Goal: Transaction & Acquisition: Book appointment/travel/reservation

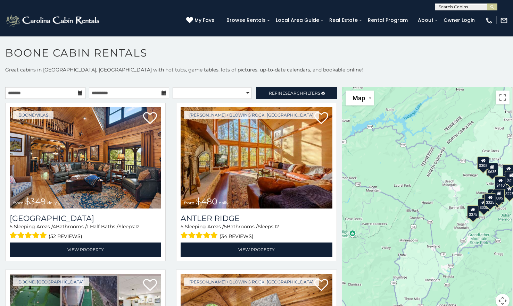
click at [80, 95] on icon at bounding box center [80, 93] width 5 height 5
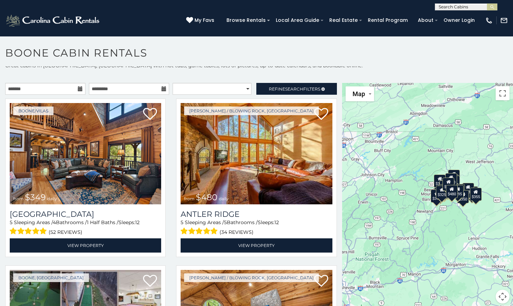
scroll to position [6, 0]
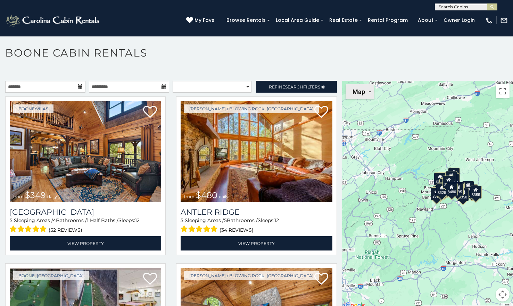
click at [369, 91] on button "Map" at bounding box center [360, 91] width 28 height 15
click at [364, 107] on li "Satellite" at bounding box center [366, 106] width 40 height 12
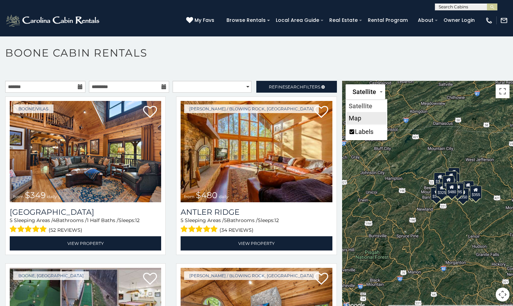
click at [362, 116] on li "Map" at bounding box center [366, 118] width 40 height 12
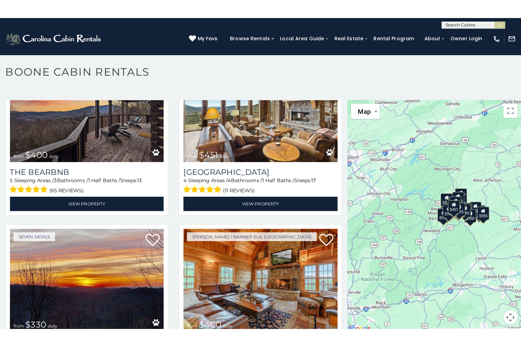
scroll to position [3, 0]
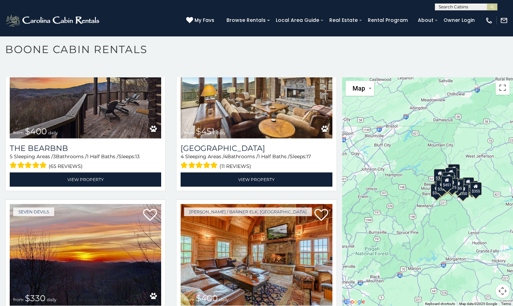
click at [445, 183] on div "$451" at bounding box center [447, 182] width 12 height 13
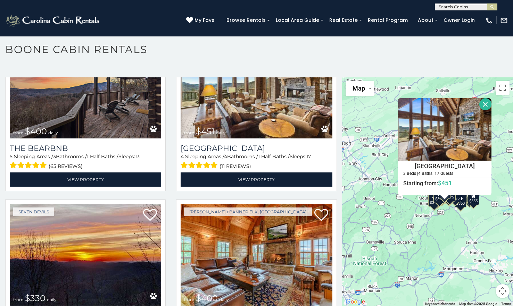
click at [484, 105] on button "Close" at bounding box center [485, 104] width 12 height 12
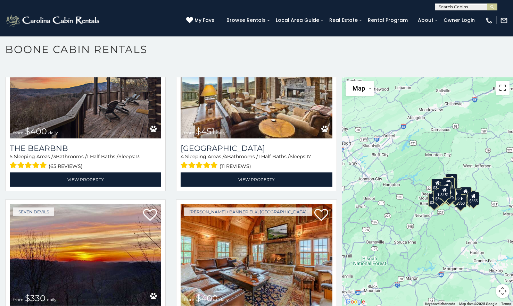
click at [497, 88] on button "Toggle fullscreen view" at bounding box center [503, 88] width 14 height 14
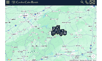
scroll to position [740, 0]
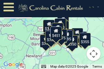
drag, startPoint x: 63, startPoint y: 39, endPoint x: 48, endPoint y: 37, distance: 15.1
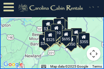
click at [52, 36] on icon at bounding box center [50, 35] width 5 height 5
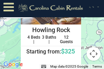
click at [84, 21] on div "$349 $480 $525 $315 $355 $675 $635 $930 $400 $451 $330 $400 $485 $460 $395 $255…" at bounding box center [52, 34] width 104 height 69
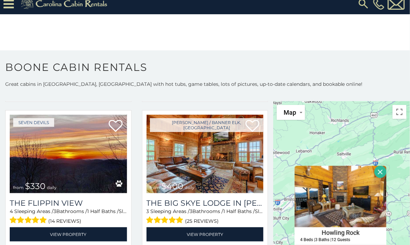
scroll to position [0, 0]
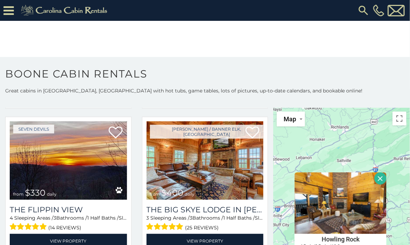
click at [12, 9] on icon at bounding box center [8, 11] width 10 height 12
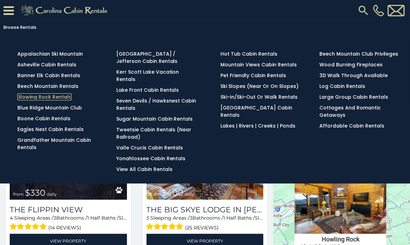
click at [62, 97] on link "Blowing Rock Rentals" at bounding box center [44, 96] width 54 height 7
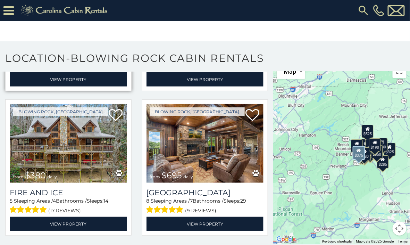
scroll to position [139, 0]
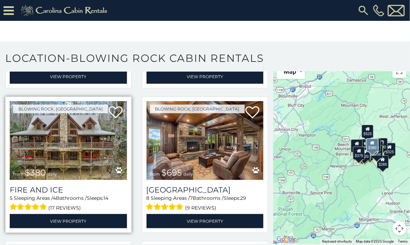
click at [67, 122] on img at bounding box center [68, 140] width 117 height 78
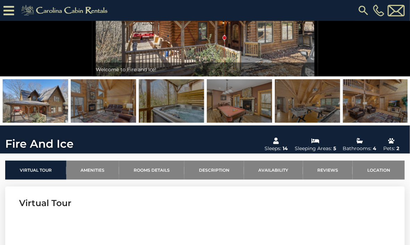
scroll to position [83, 0]
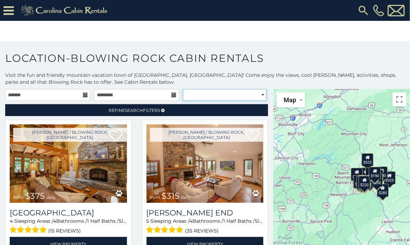
click at [260, 94] on select "**********" at bounding box center [225, 95] width 84 height 12
select select "**********"
click at [183, 89] on select "**********" at bounding box center [225, 95] width 84 height 12
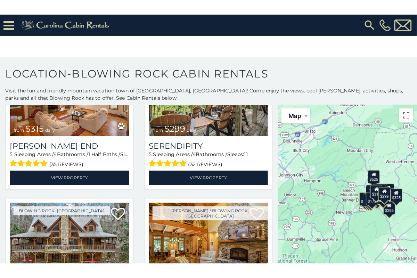
scroll to position [28, 0]
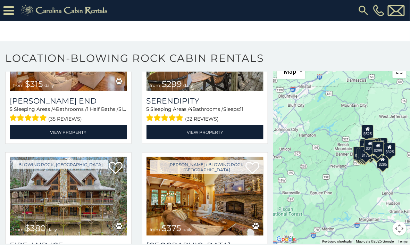
click at [397, 77] on button "Toggle fullscreen view" at bounding box center [400, 71] width 14 height 14
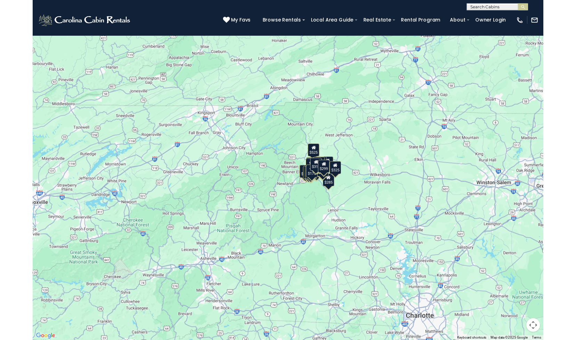
scroll to position [68, 0]
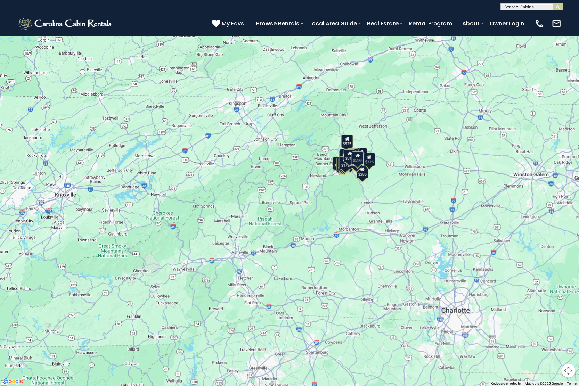
drag, startPoint x: 232, startPoint y: 266, endPoint x: 269, endPoint y: 229, distance: 52.5
click at [269, 229] on div "$315 $299 $380 $375 $695 $275 $140 $125 $930 $675 $285 $325 $375 $325 $250 $315…" at bounding box center [289, 193] width 579 height 386
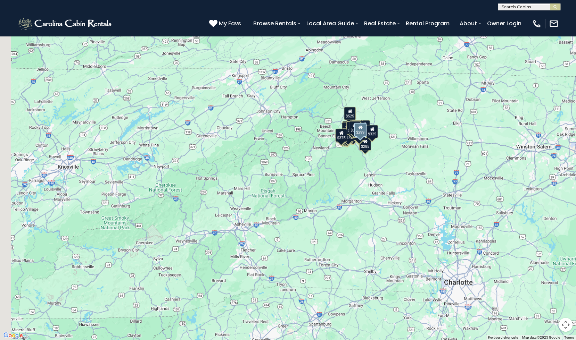
scroll to position [0, 0]
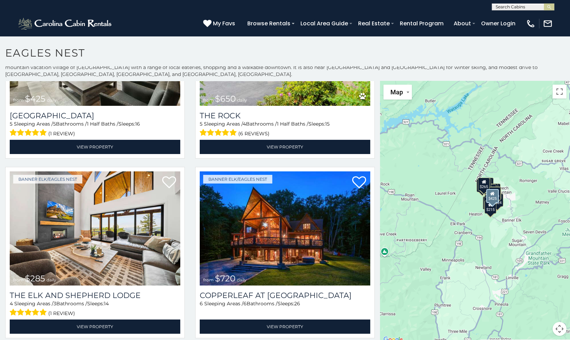
scroll to position [116, 0]
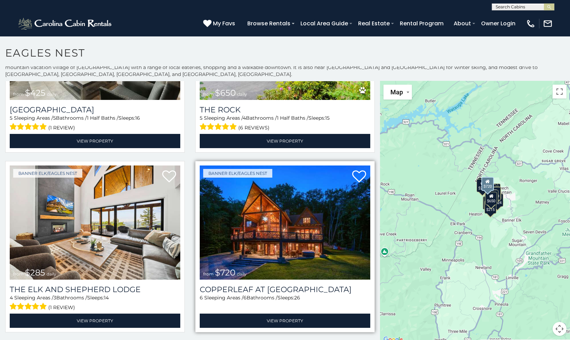
click at [246, 227] on img at bounding box center [285, 223] width 171 height 114
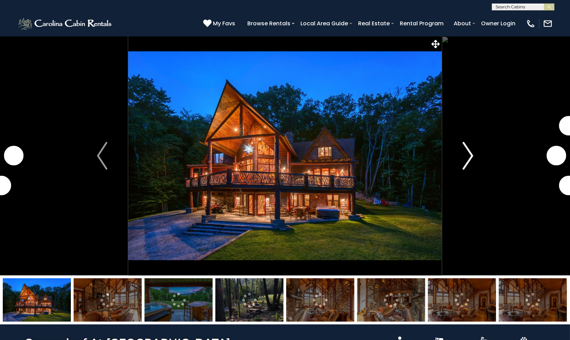
click at [471, 152] on img "Next" at bounding box center [468, 156] width 10 height 28
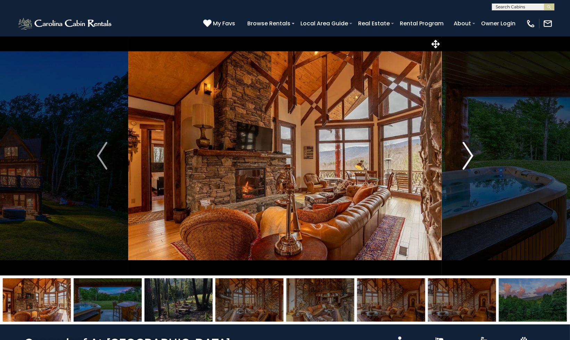
click at [471, 152] on img "Next" at bounding box center [468, 156] width 10 height 28
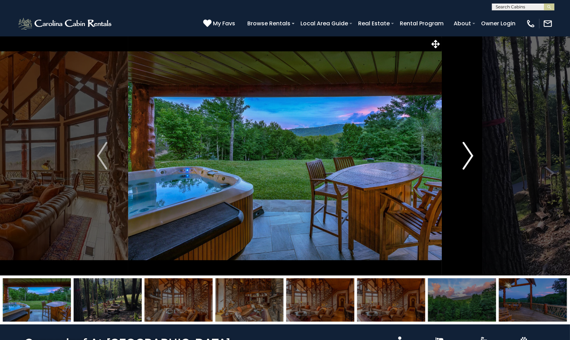
click at [471, 152] on img "Next" at bounding box center [468, 156] width 10 height 28
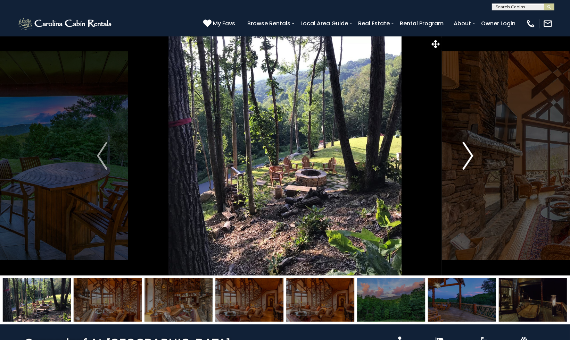
click at [471, 152] on img "Next" at bounding box center [468, 156] width 10 height 28
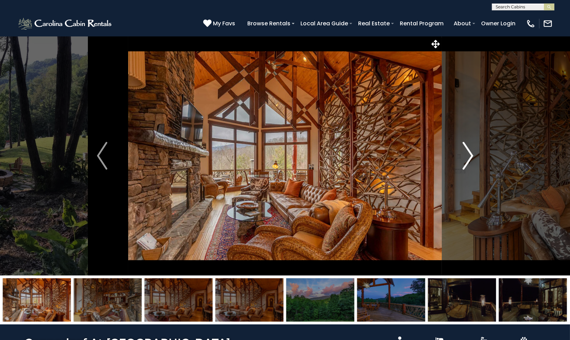
click at [471, 152] on img "Next" at bounding box center [468, 156] width 10 height 28
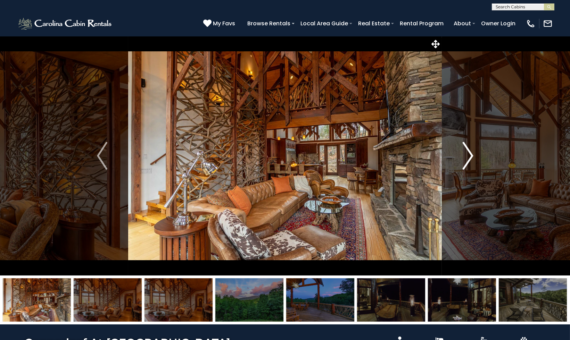
click at [471, 152] on img "Next" at bounding box center [468, 156] width 10 height 28
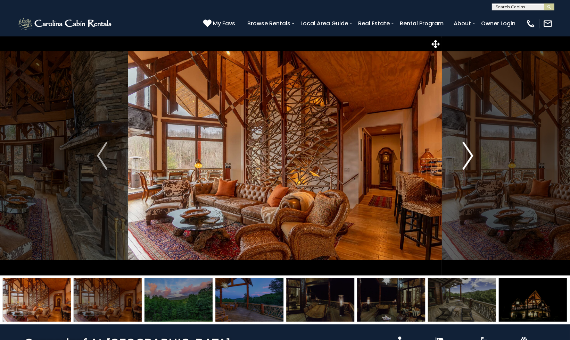
click at [471, 152] on img "Next" at bounding box center [468, 156] width 10 height 28
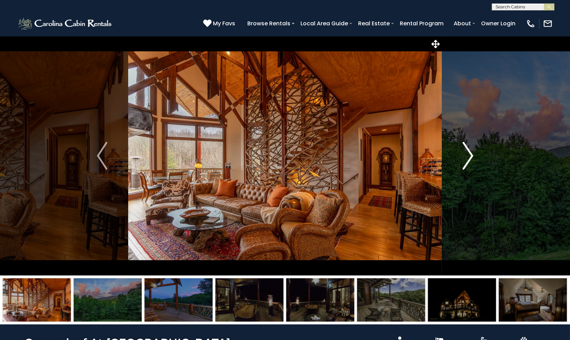
click at [471, 152] on img "Next" at bounding box center [468, 156] width 10 height 28
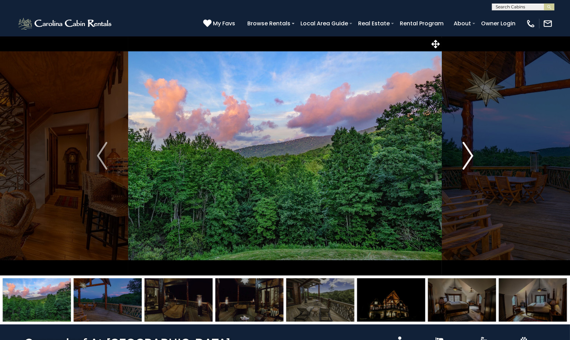
click at [471, 152] on img "Next" at bounding box center [468, 156] width 10 height 28
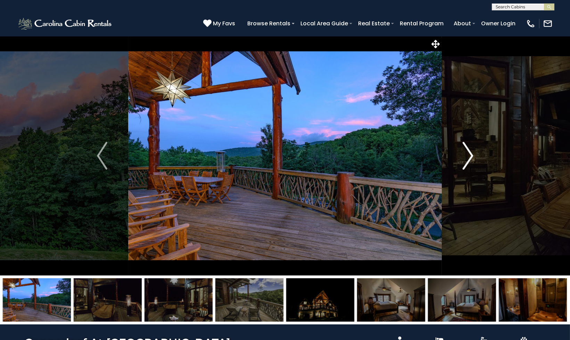
click at [471, 152] on img "Next" at bounding box center [468, 156] width 10 height 28
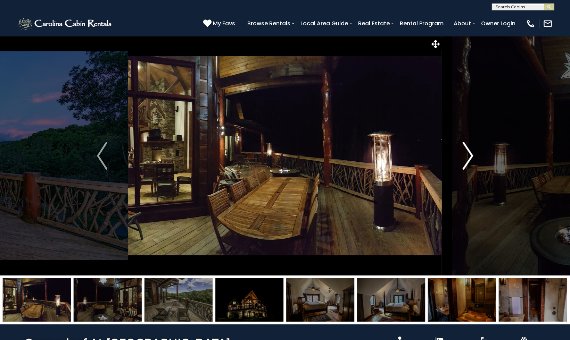
click at [471, 152] on img "Next" at bounding box center [468, 156] width 10 height 28
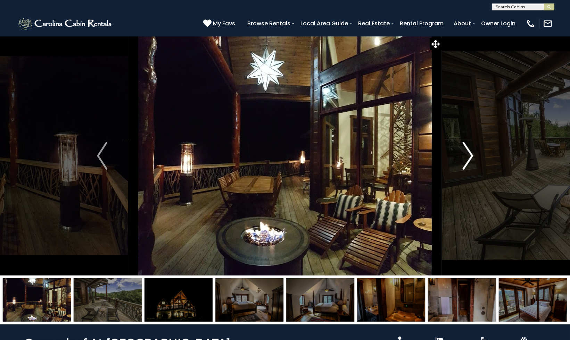
click at [471, 152] on img "Next" at bounding box center [468, 156] width 10 height 28
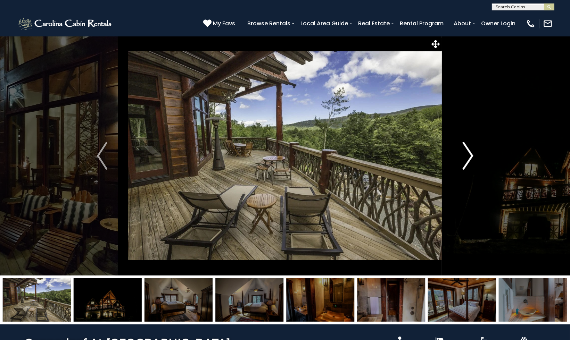
click at [471, 152] on img "Next" at bounding box center [468, 156] width 10 height 28
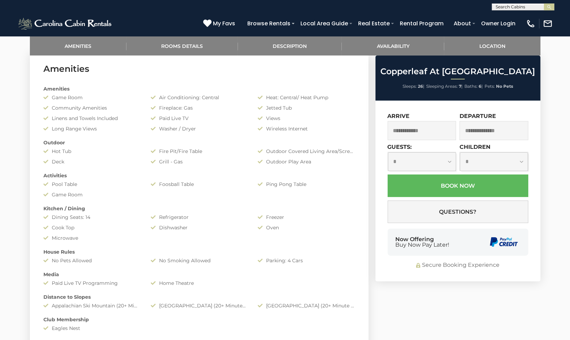
scroll to position [347, 0]
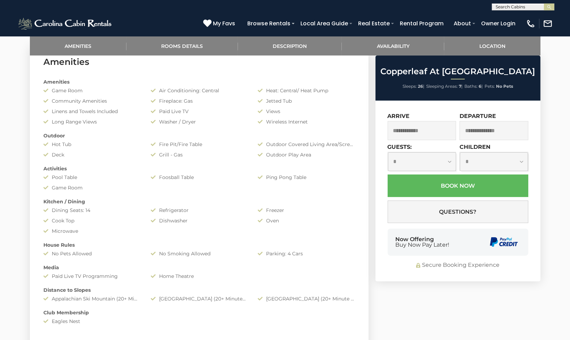
click at [433, 129] on input "text" at bounding box center [422, 130] width 69 height 19
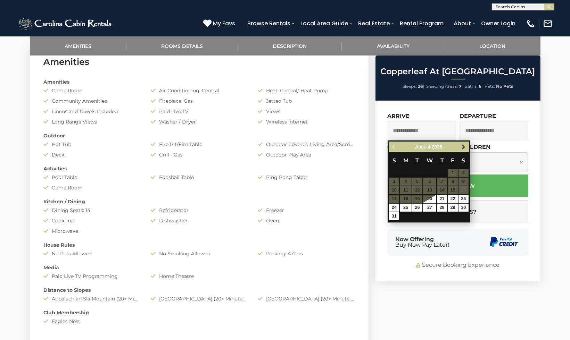
click at [463, 149] on span "Next" at bounding box center [464, 147] width 6 height 6
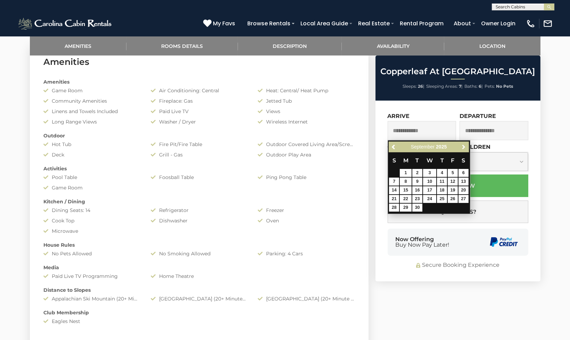
click at [463, 149] on span "Next" at bounding box center [464, 147] width 6 height 6
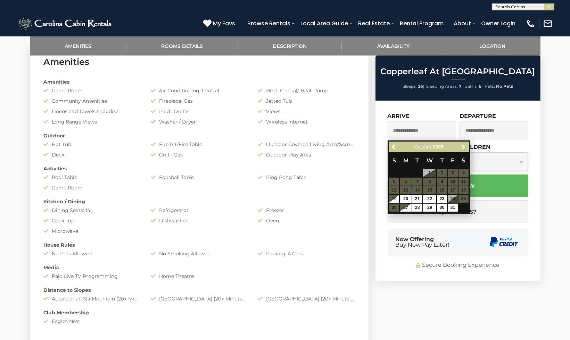
click at [463, 149] on span "Next" at bounding box center [464, 147] width 6 height 6
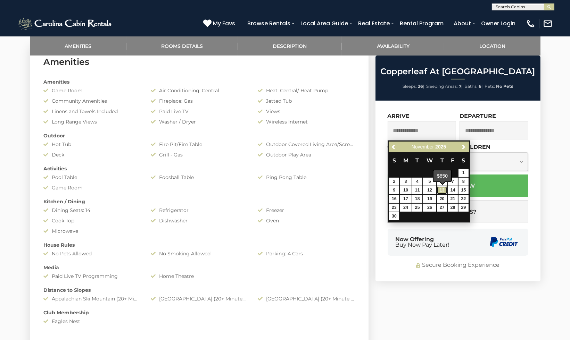
click at [444, 189] on link "13" at bounding box center [442, 190] width 10 height 8
type input "**********"
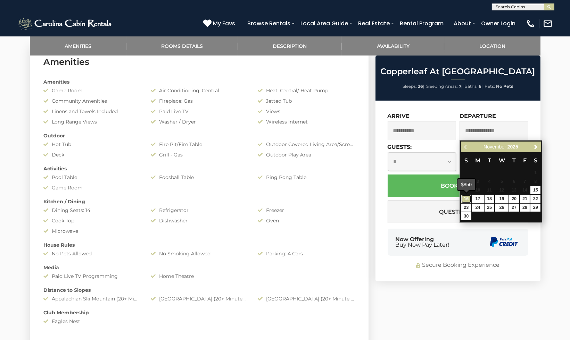
click at [467, 197] on link "16" at bounding box center [466, 199] width 10 height 8
type input "**********"
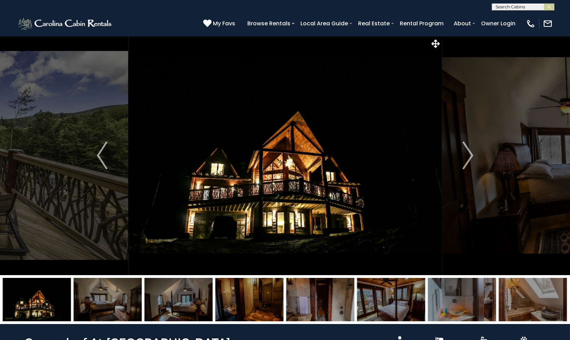
scroll to position [0, 0]
click at [101, 154] on img "Previous" at bounding box center [102, 156] width 10 height 28
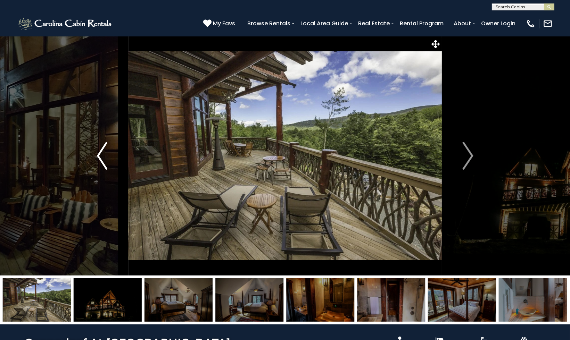
click at [101, 154] on img "Previous" at bounding box center [102, 156] width 10 height 28
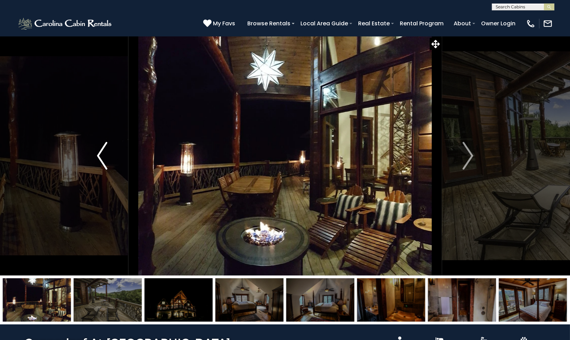
click at [101, 154] on img "Previous" at bounding box center [102, 156] width 10 height 28
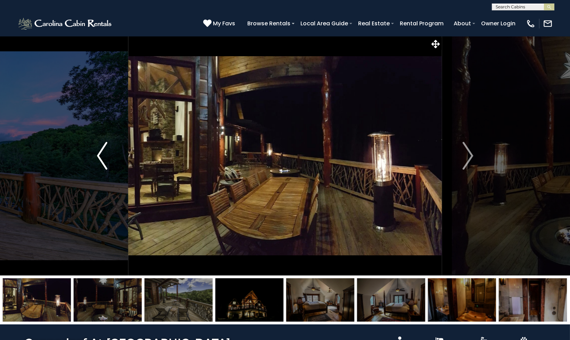
click at [101, 154] on img "Previous" at bounding box center [102, 156] width 10 height 28
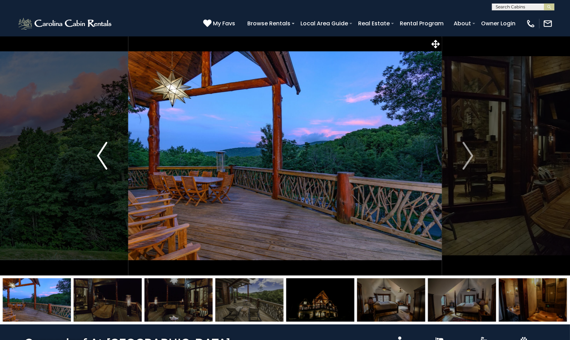
click at [101, 154] on img "Previous" at bounding box center [102, 156] width 10 height 28
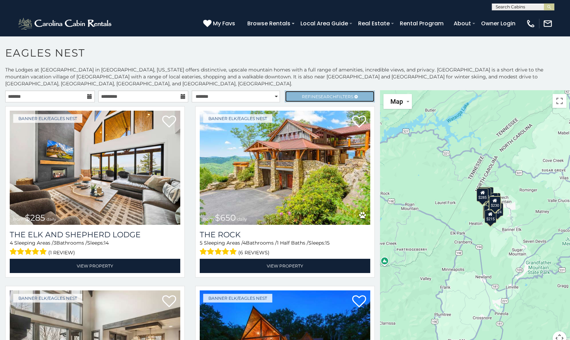
click at [364, 94] on link "Refine Search Filters" at bounding box center [330, 97] width 90 height 12
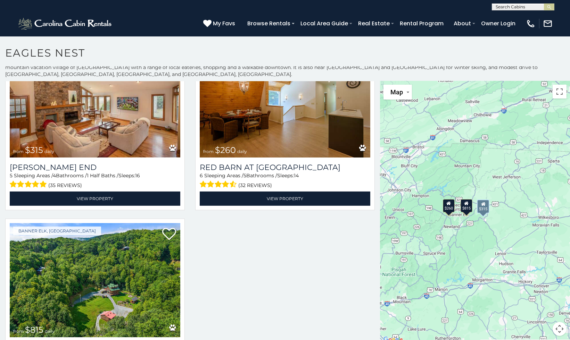
scroll to position [308, 0]
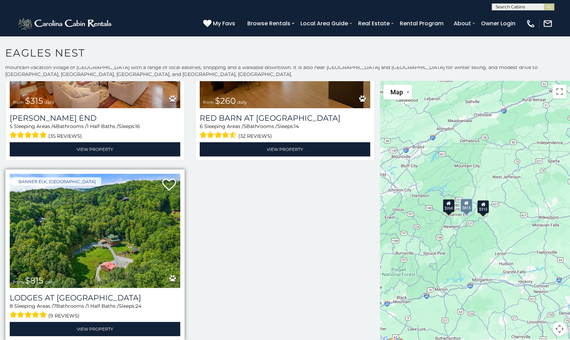
click at [123, 228] on img at bounding box center [95, 231] width 171 height 114
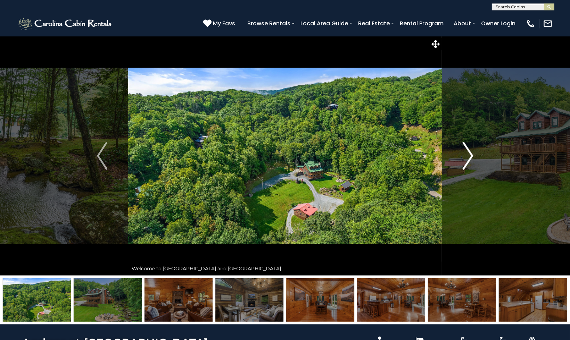
click at [464, 153] on img "Next" at bounding box center [468, 156] width 10 height 28
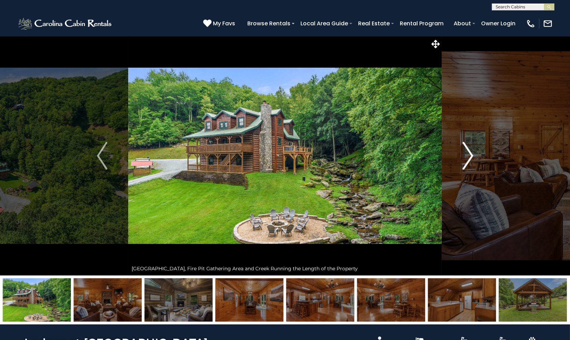
click at [470, 155] on img "Next" at bounding box center [468, 156] width 10 height 28
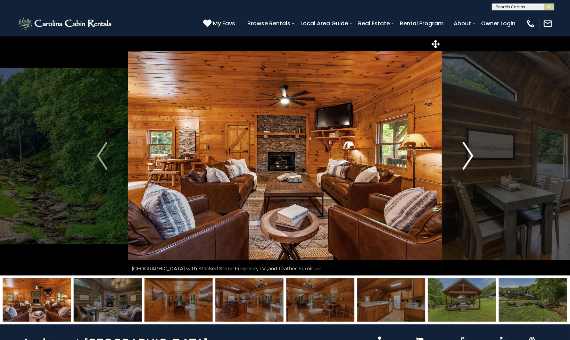
click at [470, 155] on img "Next" at bounding box center [468, 156] width 10 height 28
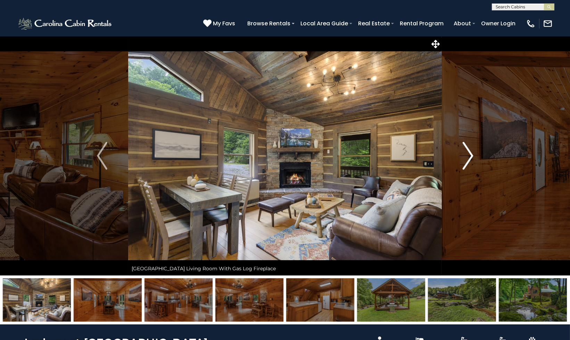
click at [470, 155] on img "Next" at bounding box center [468, 156] width 10 height 28
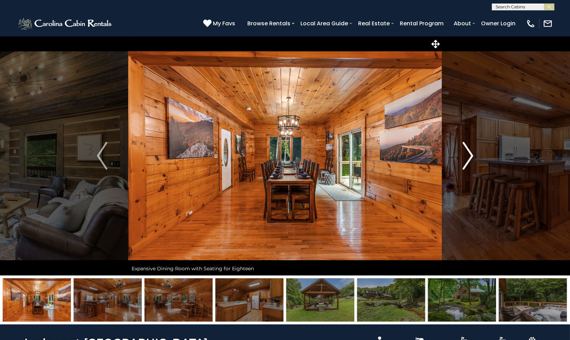
click at [470, 155] on img "Next" at bounding box center [468, 156] width 10 height 28
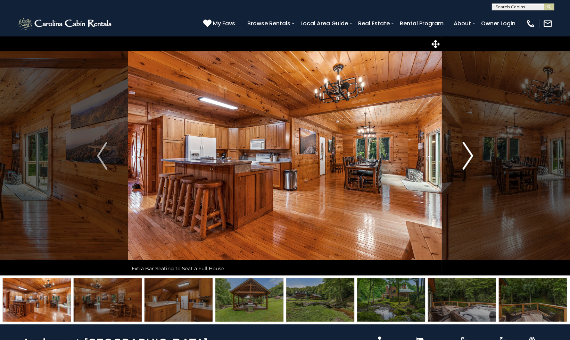
click at [470, 155] on img "Next" at bounding box center [468, 156] width 10 height 28
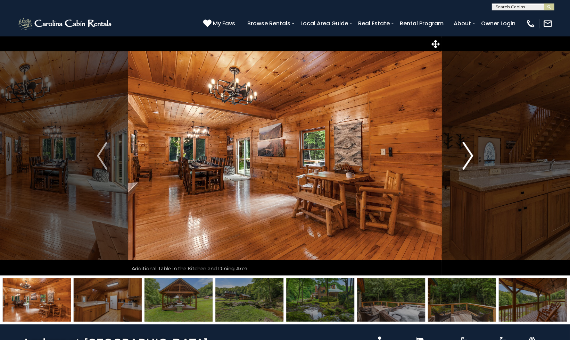
click at [470, 155] on img "Next" at bounding box center [468, 156] width 10 height 28
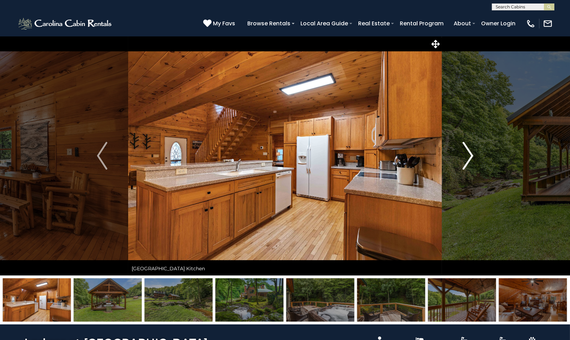
click at [470, 155] on img "Next" at bounding box center [468, 156] width 10 height 28
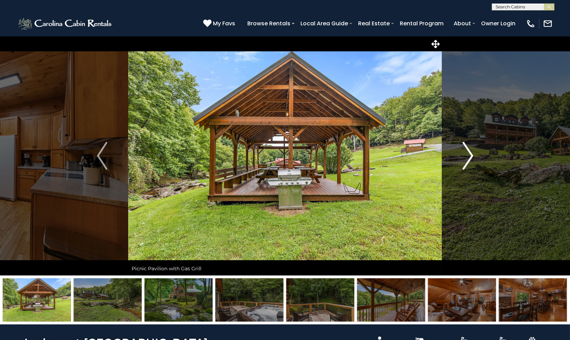
click at [470, 155] on img "Next" at bounding box center [468, 156] width 10 height 28
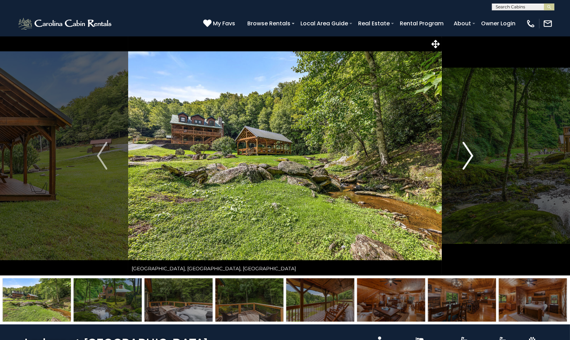
click at [470, 155] on img "Next" at bounding box center [468, 156] width 10 height 28
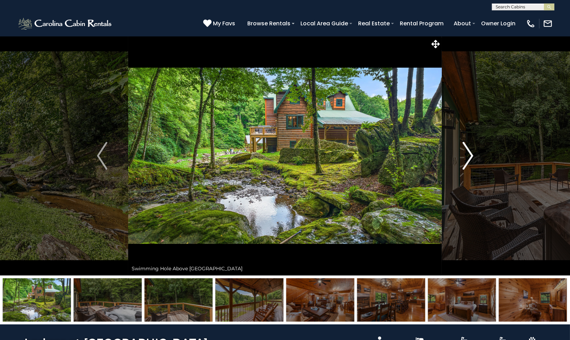
click at [470, 155] on img "Next" at bounding box center [468, 156] width 10 height 28
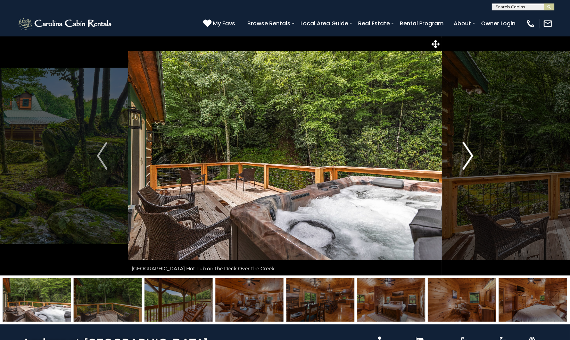
click at [470, 155] on img "Next" at bounding box center [468, 156] width 10 height 28
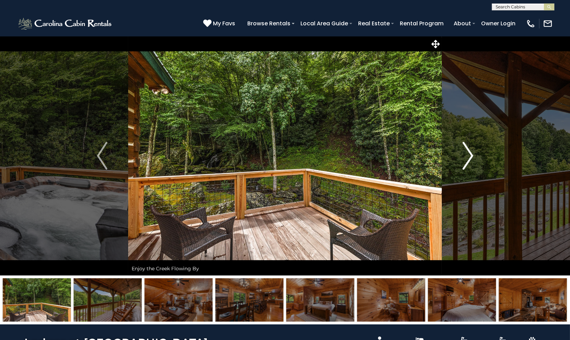
click at [470, 155] on img "Next" at bounding box center [468, 156] width 10 height 28
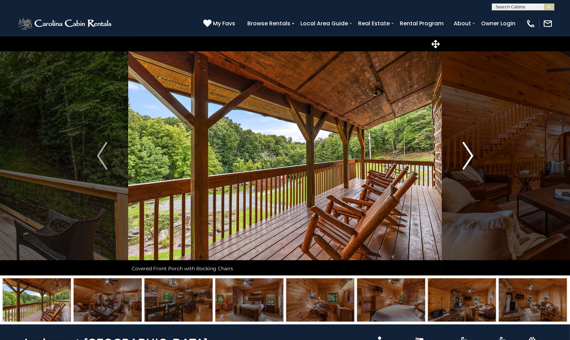
click at [470, 155] on img "Next" at bounding box center [468, 156] width 10 height 28
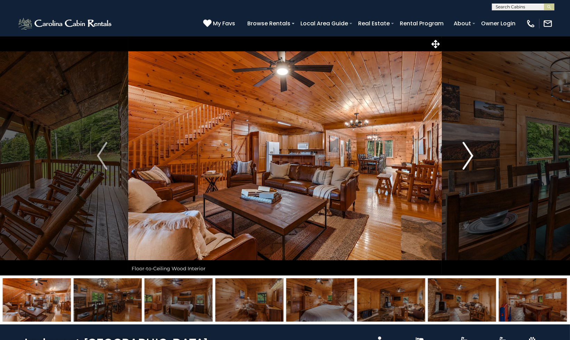
click at [470, 155] on img "Next" at bounding box center [468, 156] width 10 height 28
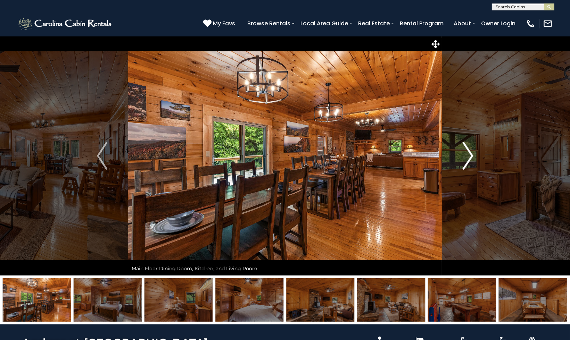
click at [470, 155] on img "Next" at bounding box center [468, 156] width 10 height 28
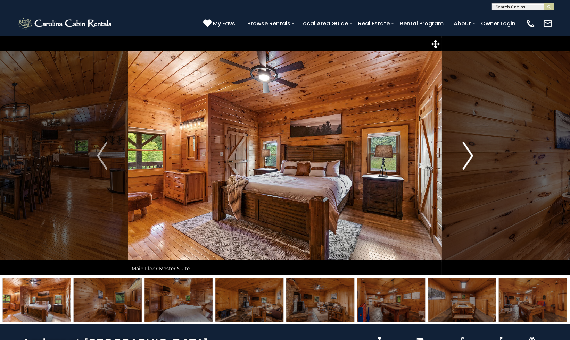
click at [470, 155] on img "Next" at bounding box center [468, 156] width 10 height 28
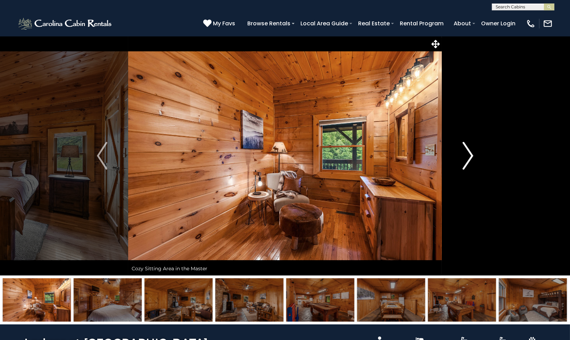
click at [470, 155] on img "Next" at bounding box center [468, 156] width 10 height 28
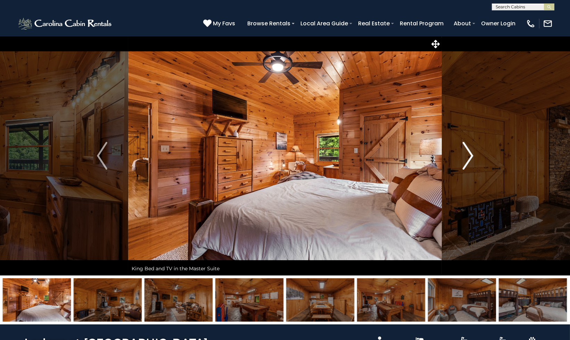
click at [470, 155] on img "Next" at bounding box center [468, 156] width 10 height 28
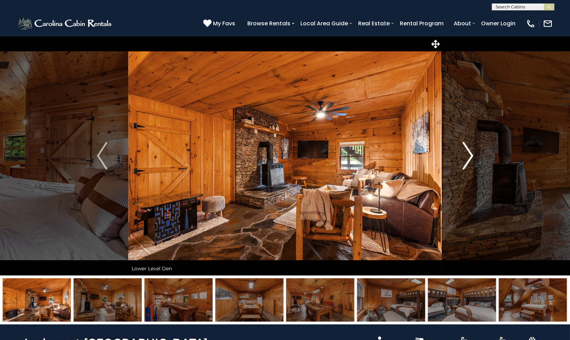
click at [470, 155] on img "Next" at bounding box center [468, 156] width 10 height 28
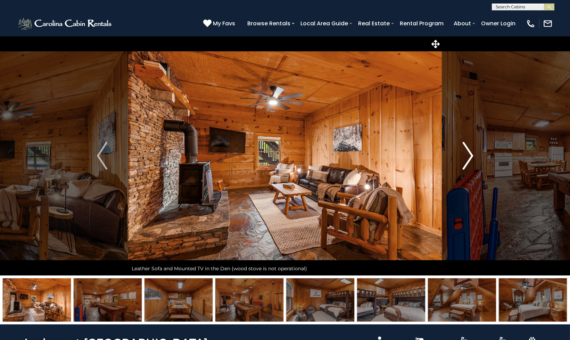
click at [470, 155] on img "Next" at bounding box center [468, 156] width 10 height 28
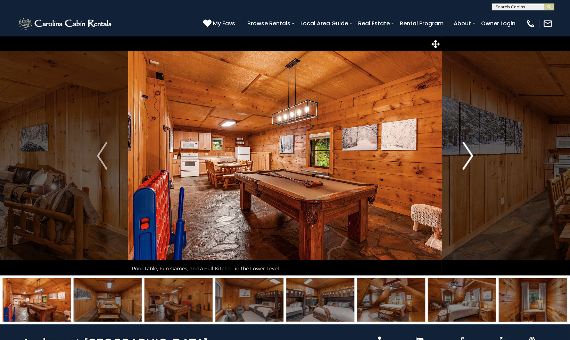
click at [470, 155] on img "Next" at bounding box center [468, 156] width 10 height 28
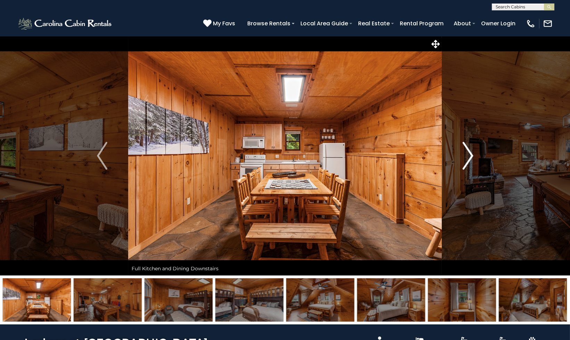
click at [470, 155] on img "Next" at bounding box center [468, 156] width 10 height 28
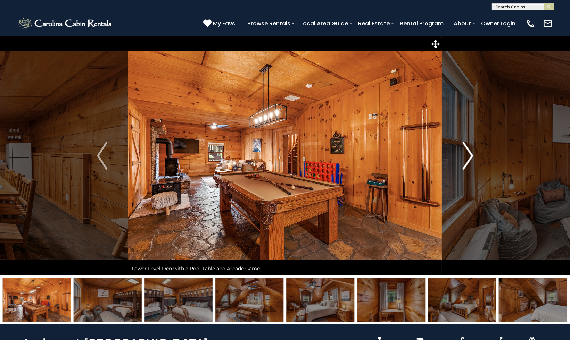
click at [470, 155] on img "Next" at bounding box center [468, 156] width 10 height 28
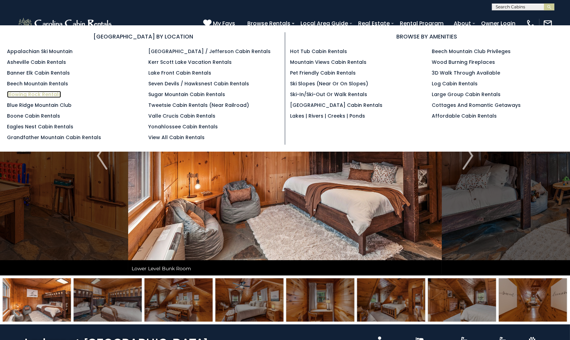
click at [46, 94] on link "Blowing Rock Rentals" at bounding box center [34, 94] width 54 height 7
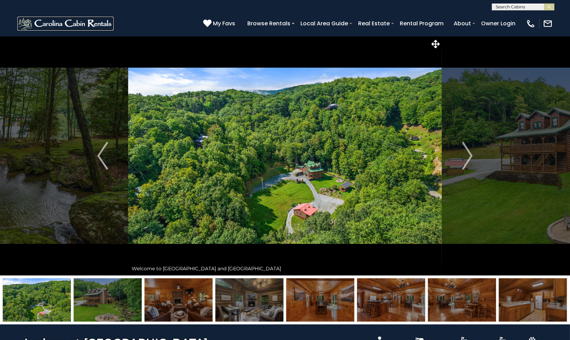
click at [69, 25] on img at bounding box center [65, 24] width 96 height 14
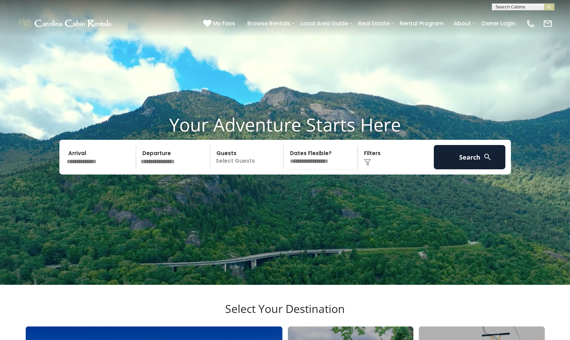
click at [264, 169] on p "Select Guests" at bounding box center [248, 157] width 72 height 24
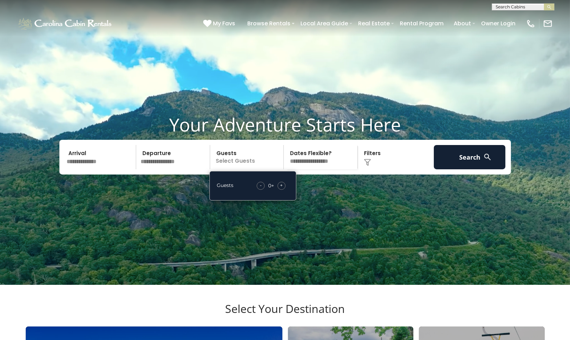
click at [280, 190] on div "+" at bounding box center [281, 186] width 8 height 8
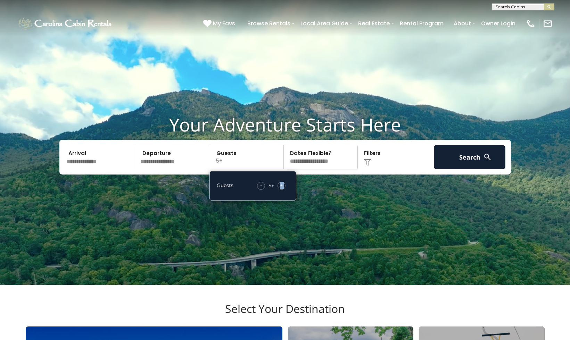
click at [280, 190] on div "+" at bounding box center [281, 186] width 8 height 8
drag, startPoint x: 280, startPoint y: 201, endPoint x: 226, endPoint y: 108, distance: 107.4
click at [226, 108] on video at bounding box center [285, 142] width 570 height 285
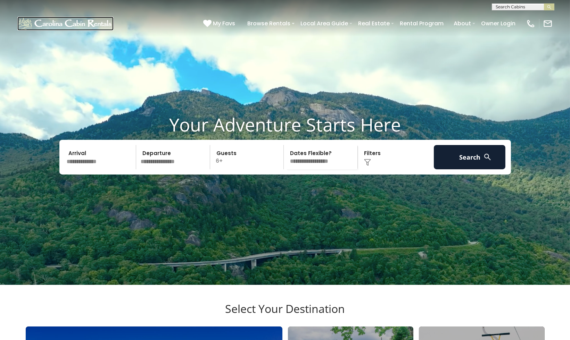
click at [89, 27] on img at bounding box center [65, 24] width 96 height 14
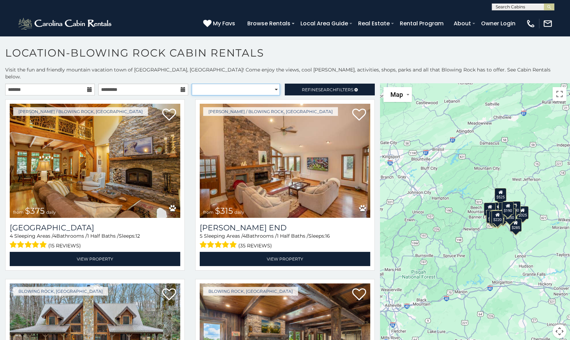
click at [271, 84] on select "**********" at bounding box center [236, 90] width 88 height 12
select select "**********"
click at [192, 84] on select "**********" at bounding box center [236, 90] width 88 height 12
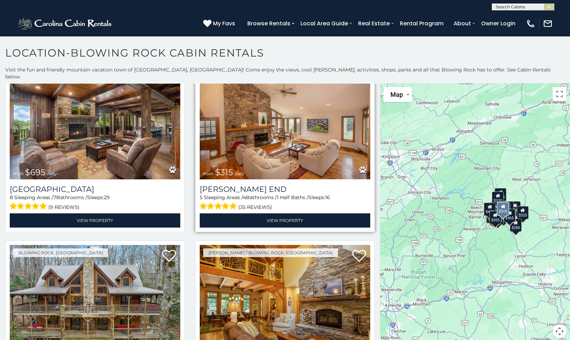
scroll to position [39, 0]
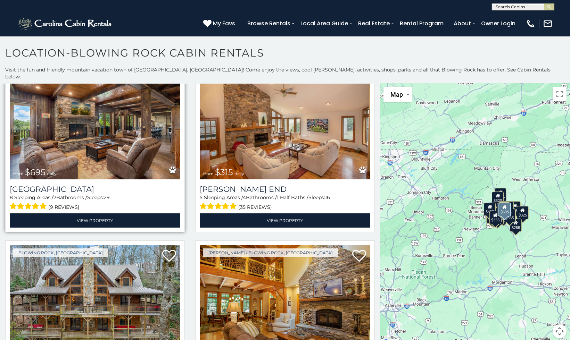
click at [121, 126] on img at bounding box center [95, 122] width 171 height 114
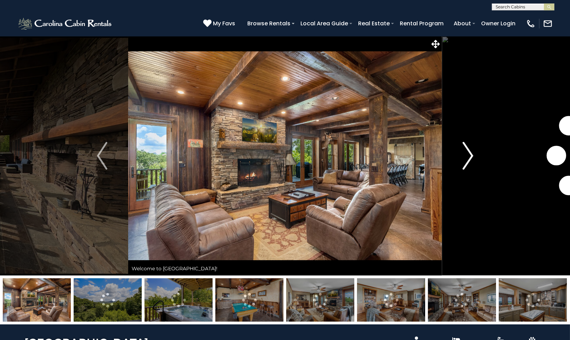
click at [464, 157] on img "Next" at bounding box center [468, 156] width 10 height 28
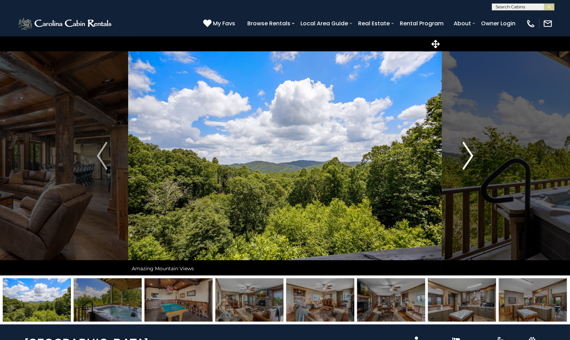
click at [464, 157] on img "Next" at bounding box center [468, 156] width 10 height 28
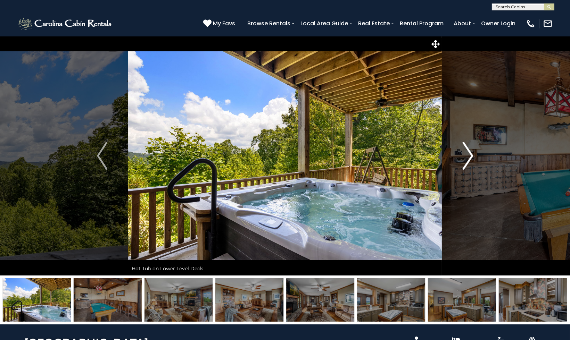
click at [464, 157] on img "Next" at bounding box center [468, 156] width 10 height 28
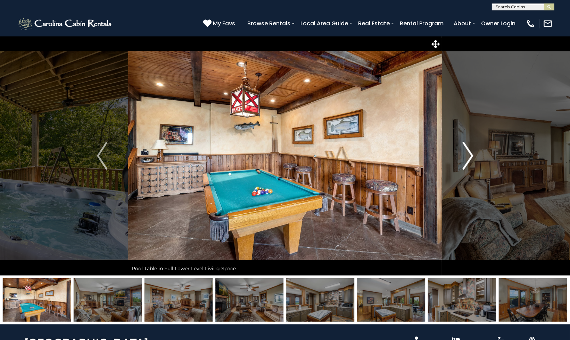
click at [464, 157] on img "Next" at bounding box center [468, 156] width 10 height 28
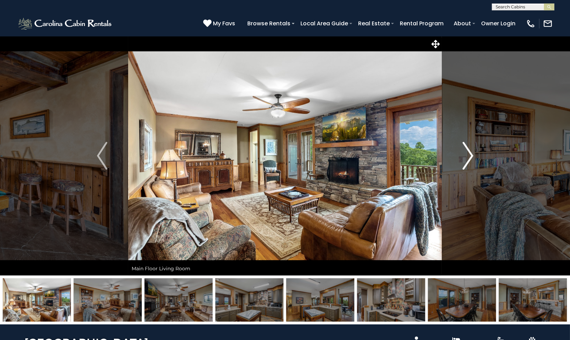
click at [464, 157] on img "Next" at bounding box center [468, 156] width 10 height 28
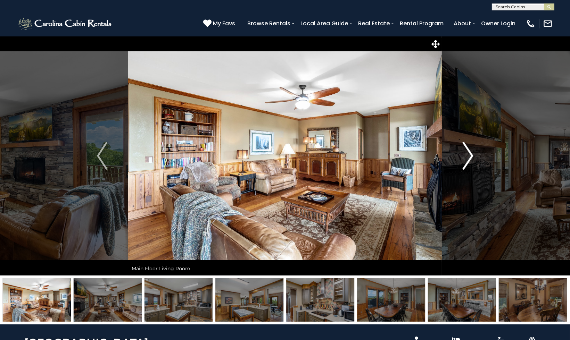
click at [464, 157] on img "Next" at bounding box center [468, 156] width 10 height 28
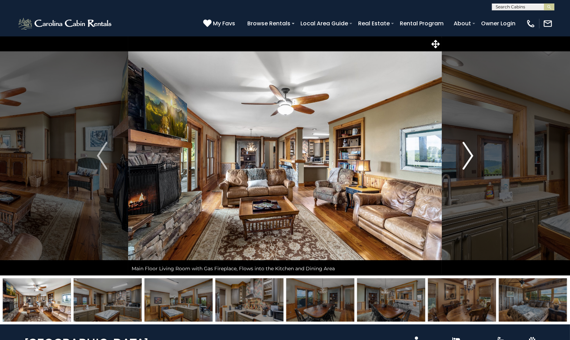
click at [464, 157] on img "Next" at bounding box center [468, 156] width 10 height 28
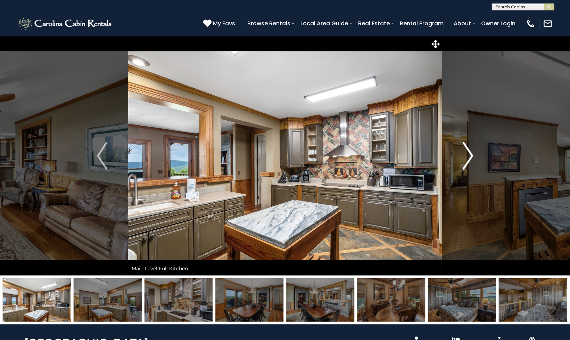
click at [464, 157] on img "Next" at bounding box center [468, 156] width 10 height 28
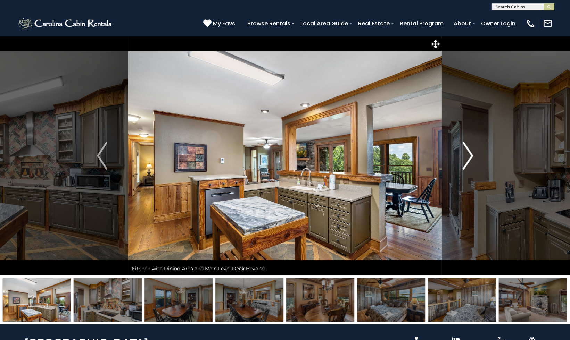
click at [464, 157] on img "Next" at bounding box center [468, 156] width 10 height 28
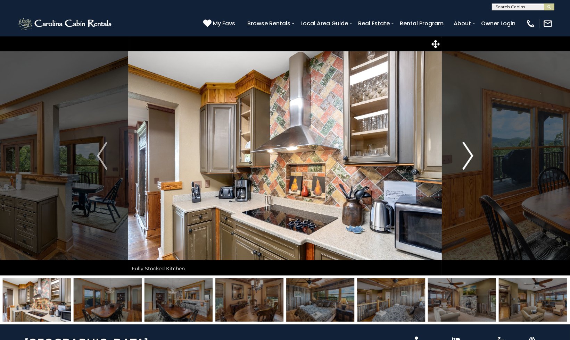
click at [464, 157] on img "Next" at bounding box center [468, 156] width 10 height 28
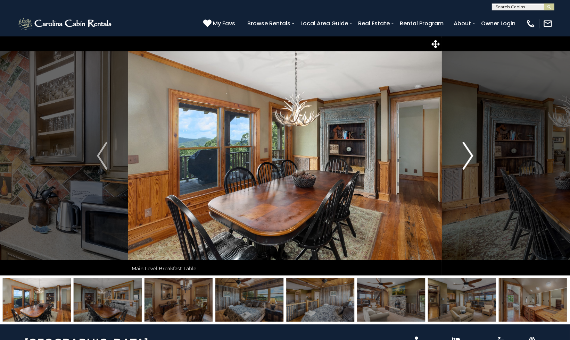
click at [464, 157] on img "Next" at bounding box center [468, 156] width 10 height 28
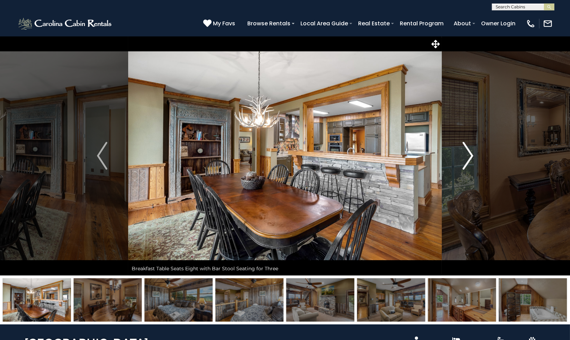
click at [464, 157] on img "Next" at bounding box center [468, 156] width 10 height 28
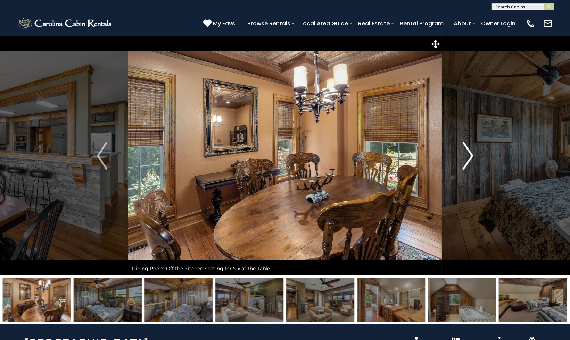
click at [464, 157] on img "Next" at bounding box center [468, 156] width 10 height 28
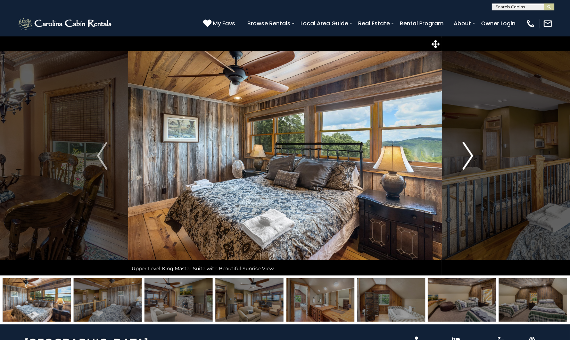
click at [464, 157] on img "Next" at bounding box center [468, 156] width 10 height 28
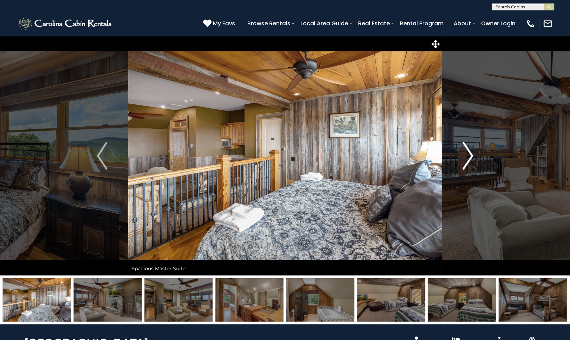
click at [464, 157] on img "Next" at bounding box center [468, 156] width 10 height 28
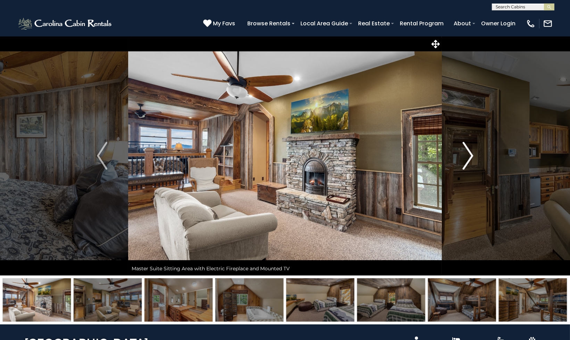
click at [464, 157] on img "Next" at bounding box center [468, 156] width 10 height 28
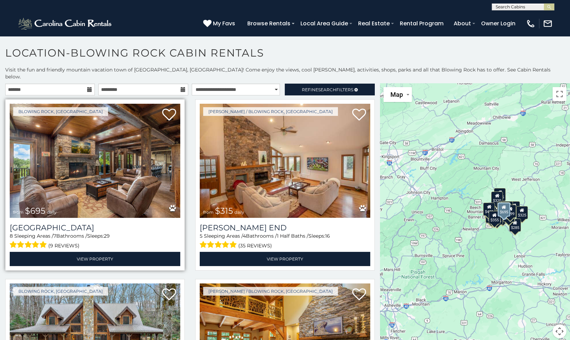
click at [136, 124] on img at bounding box center [95, 161] width 171 height 114
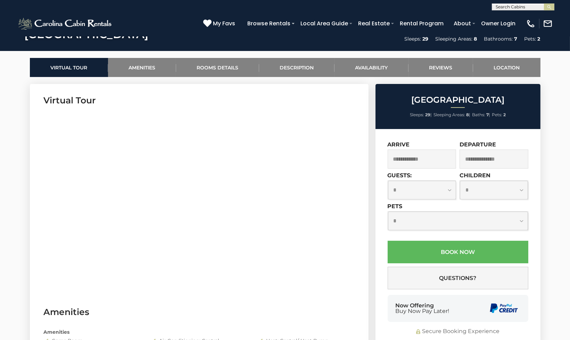
scroll to position [308, 0]
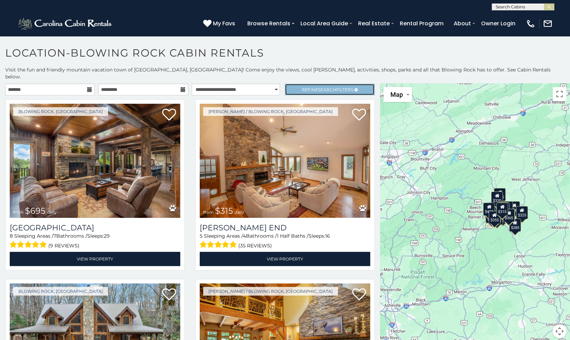
click at [359, 84] on link "Refine Search Filters" at bounding box center [330, 90] width 90 height 12
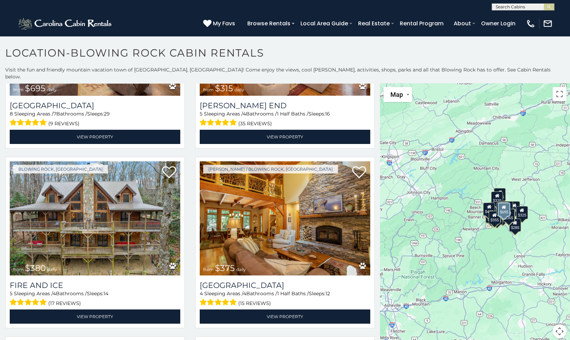
scroll to position [347, 0]
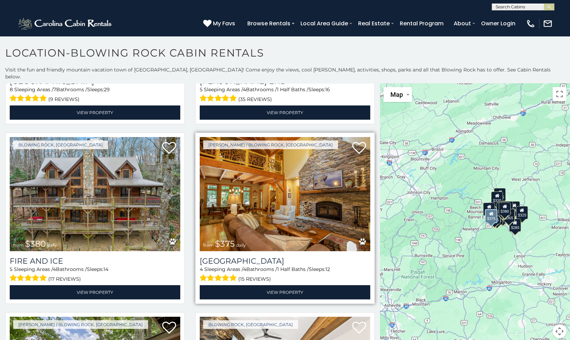
click at [256, 168] on img at bounding box center [285, 194] width 171 height 114
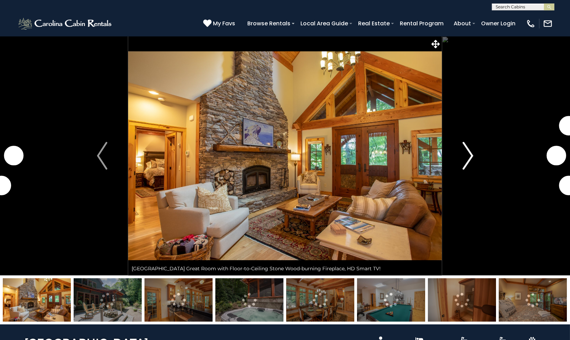
click at [466, 157] on img "Next" at bounding box center [468, 156] width 10 height 28
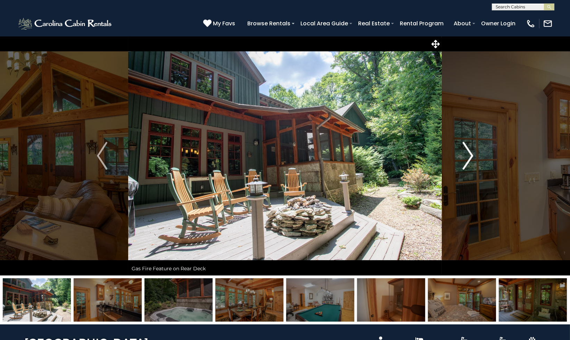
click at [466, 157] on img "Next" at bounding box center [468, 156] width 10 height 28
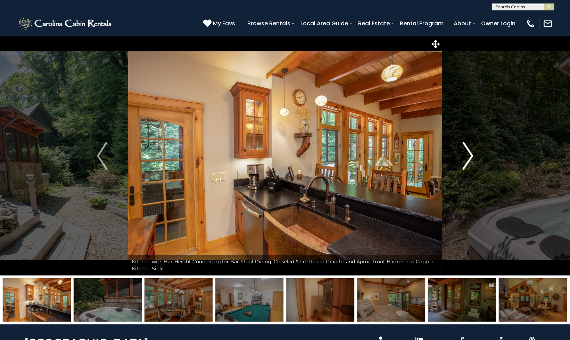
click at [466, 157] on img "Next" at bounding box center [468, 156] width 10 height 28
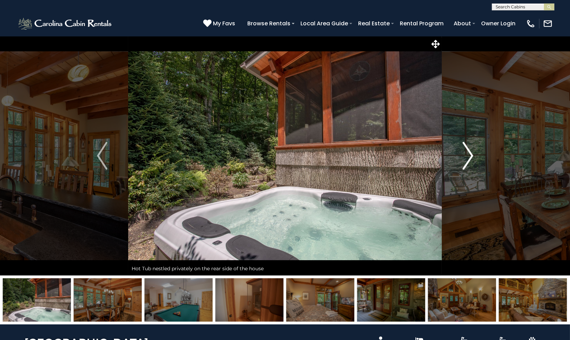
click at [466, 157] on img "Next" at bounding box center [468, 156] width 10 height 28
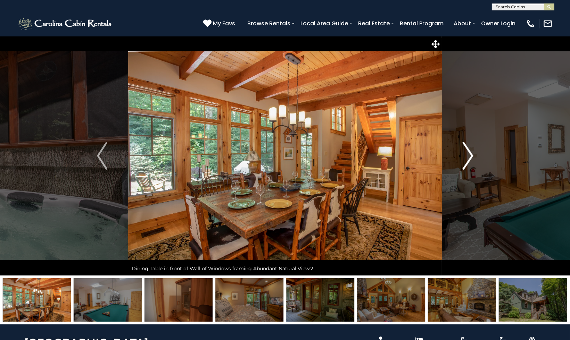
click at [466, 157] on img "Next" at bounding box center [468, 156] width 10 height 28
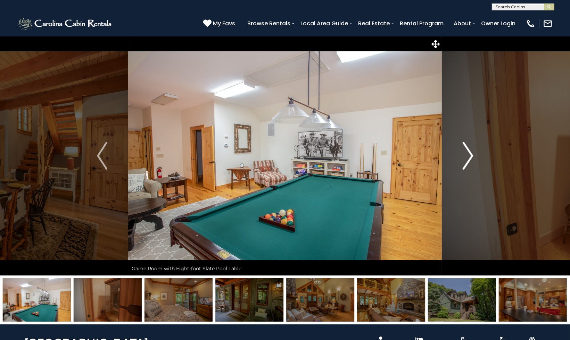
click at [466, 157] on img "Next" at bounding box center [468, 156] width 10 height 28
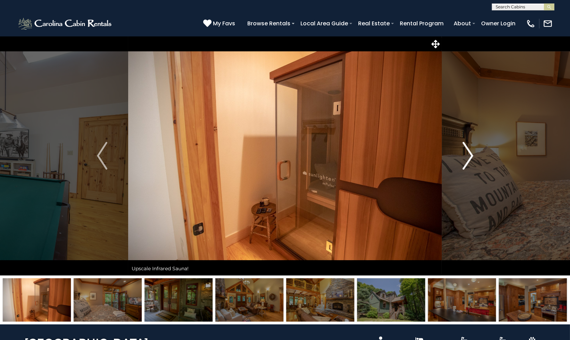
click at [466, 157] on img "Next" at bounding box center [468, 156] width 10 height 28
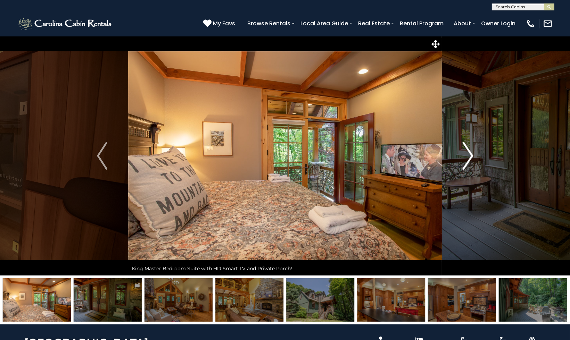
click at [466, 157] on img "Next" at bounding box center [468, 156] width 10 height 28
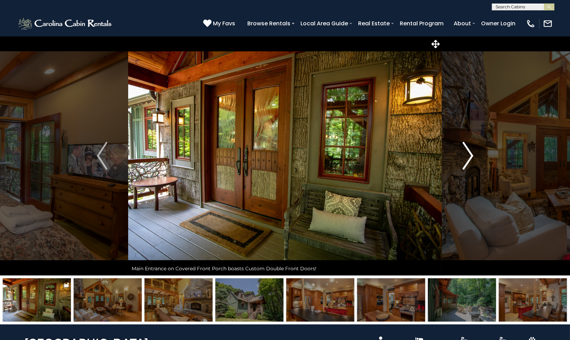
click at [466, 157] on img "Next" at bounding box center [468, 156] width 10 height 28
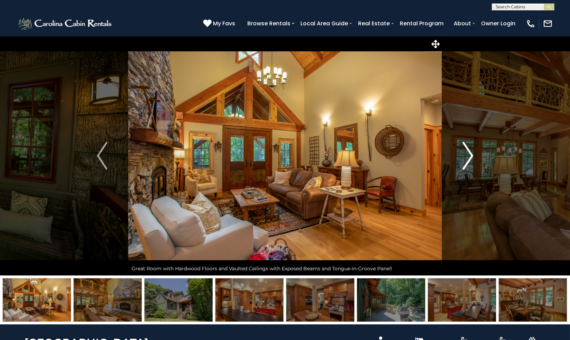
click at [466, 157] on img "Next" at bounding box center [468, 156] width 10 height 28
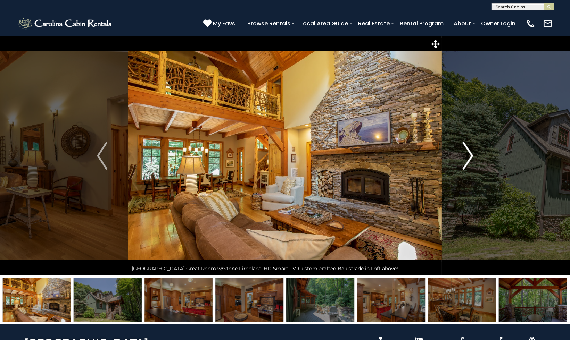
click at [466, 157] on img "Next" at bounding box center [468, 156] width 10 height 28
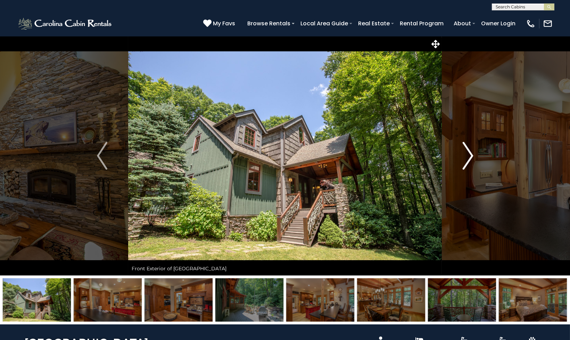
click at [466, 157] on img "Next" at bounding box center [468, 156] width 10 height 28
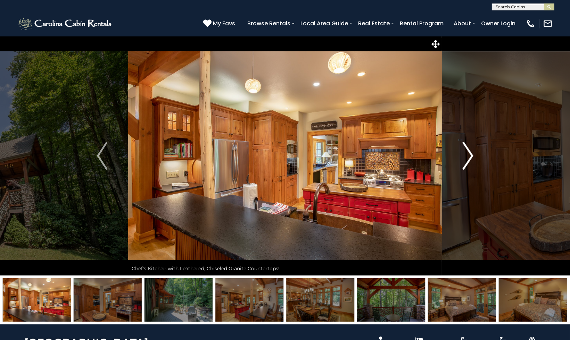
click at [466, 157] on img "Next" at bounding box center [468, 156] width 10 height 28
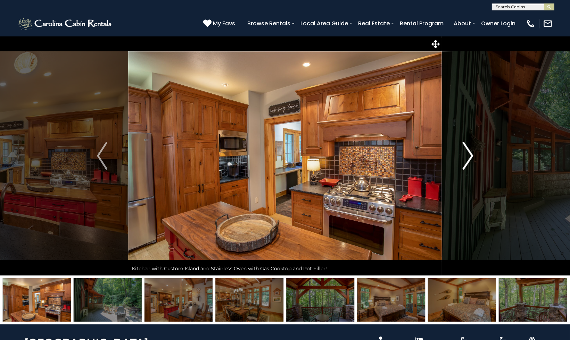
click at [466, 157] on img "Next" at bounding box center [468, 156] width 10 height 28
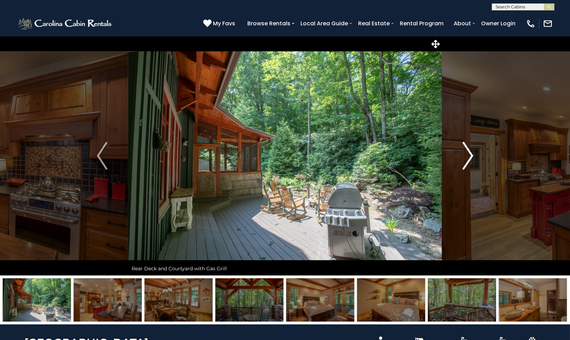
click at [466, 157] on img "Next" at bounding box center [468, 156] width 10 height 28
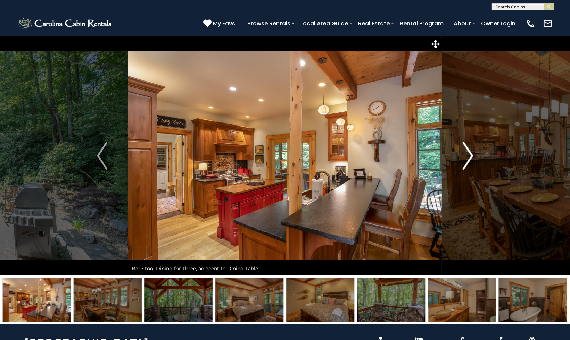
click at [466, 157] on img "Next" at bounding box center [468, 156] width 10 height 28
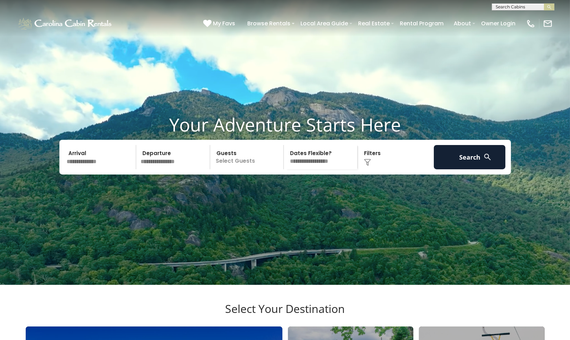
click at [377, 169] on div "Click to Choose" at bounding box center [396, 157] width 72 height 24
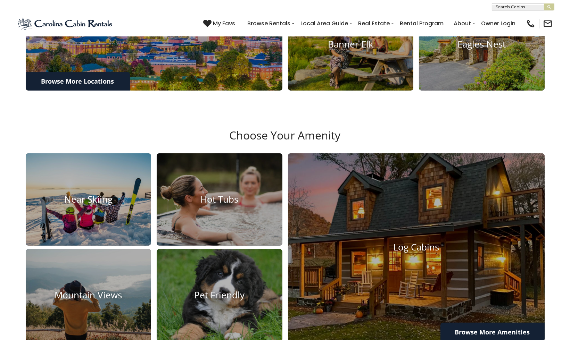
scroll to position [501, 0]
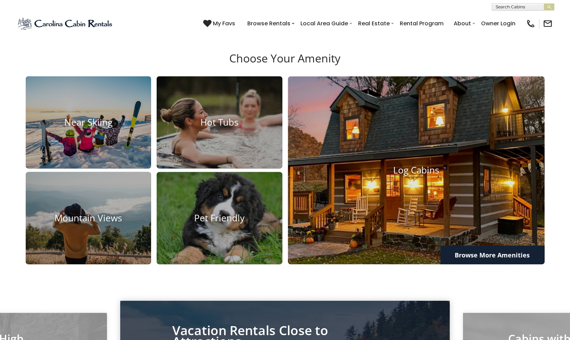
click at [409, 249] on img at bounding box center [416, 170] width 282 height 207
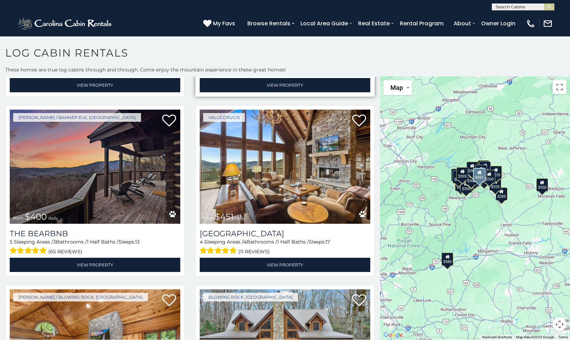
scroll to position [347, 0]
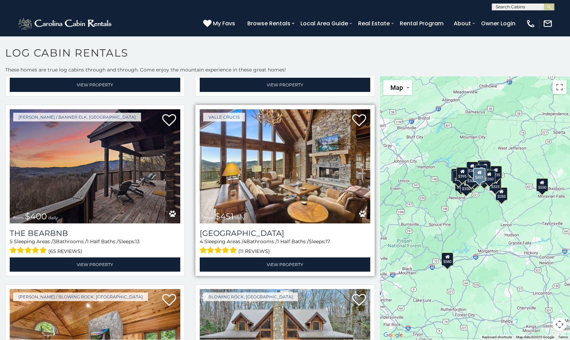
click at [243, 195] on img at bounding box center [285, 166] width 171 height 114
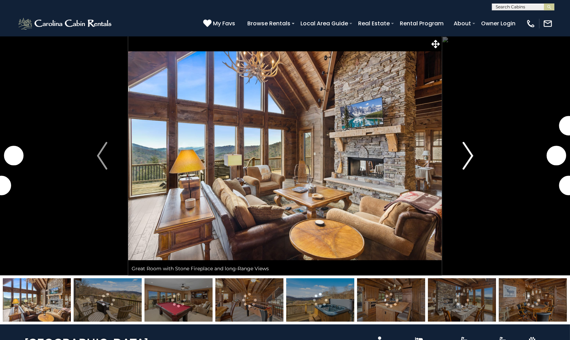
click at [470, 153] on img "Next" at bounding box center [468, 156] width 10 height 28
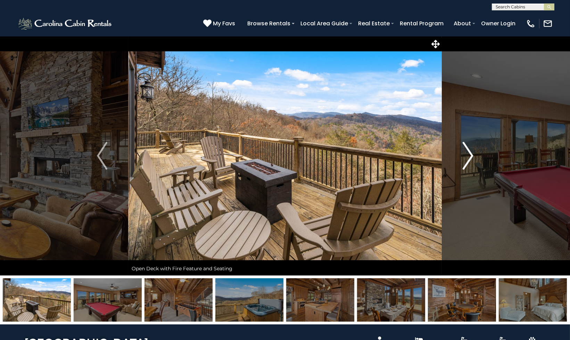
click at [470, 153] on img "Next" at bounding box center [468, 156] width 10 height 28
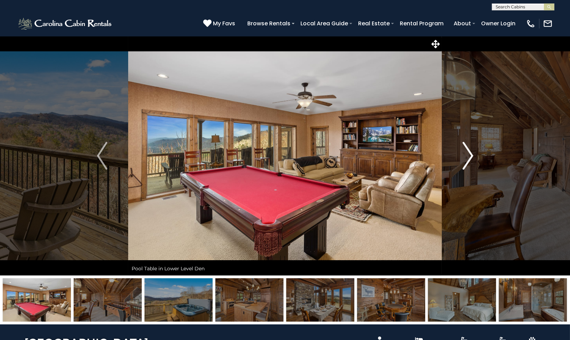
click at [470, 153] on img "Next" at bounding box center [468, 156] width 10 height 28
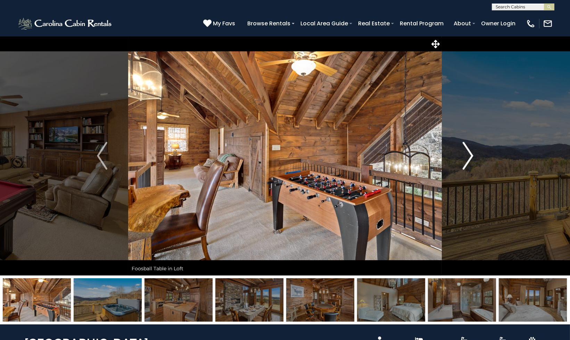
click at [470, 153] on img "Next" at bounding box center [468, 156] width 10 height 28
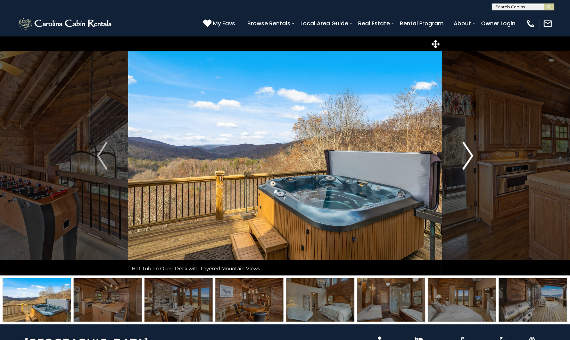
click at [470, 153] on img "Next" at bounding box center [468, 156] width 10 height 28
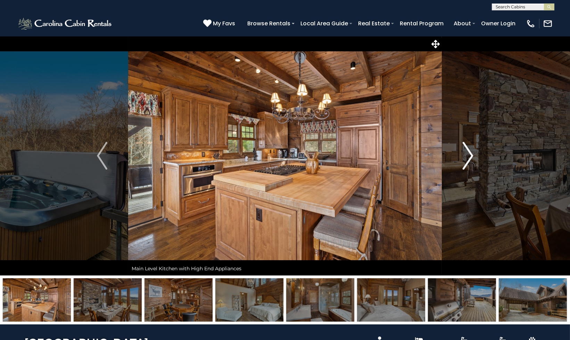
click at [470, 153] on img "Next" at bounding box center [468, 156] width 10 height 28
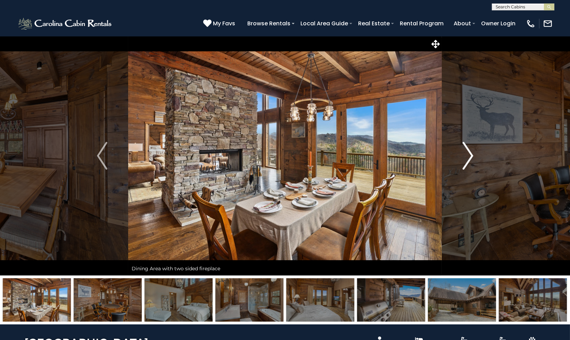
click at [470, 153] on img "Next" at bounding box center [468, 156] width 10 height 28
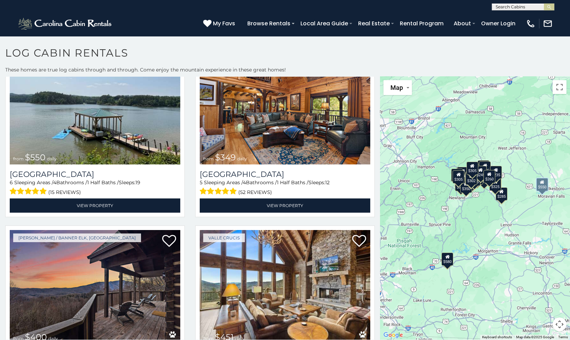
scroll to position [231, 0]
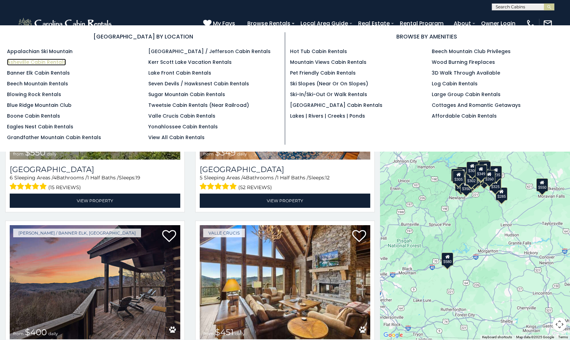
click at [60, 63] on link "Asheville Cabin Rentals" at bounding box center [36, 62] width 59 height 7
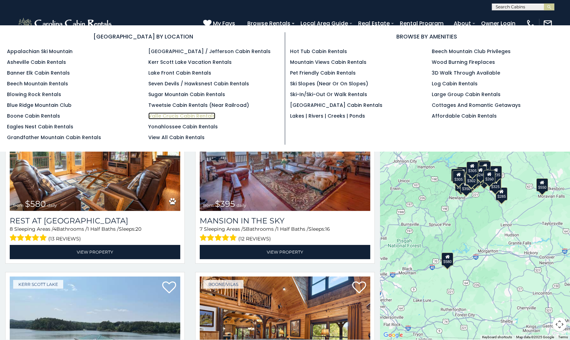
click at [185, 114] on link "Valle Crucis Cabin Rentals" at bounding box center [181, 116] width 67 height 7
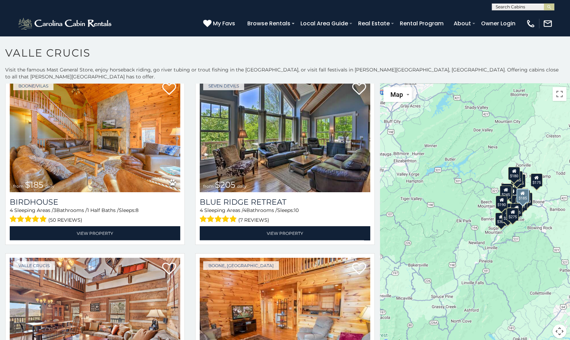
scroll to position [1659, 0]
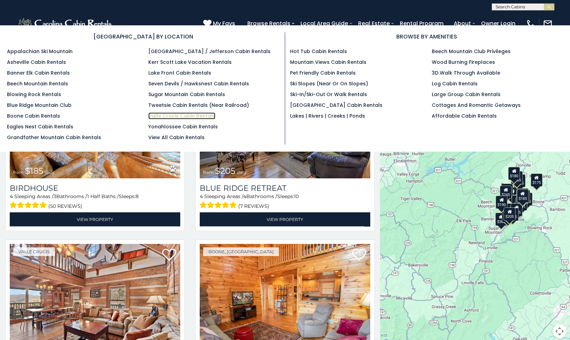
click at [188, 116] on link "Valle Crucis Cabin Rentals" at bounding box center [181, 116] width 67 height 7
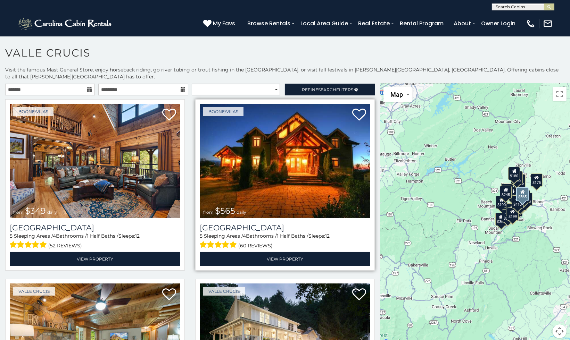
click at [275, 164] on img at bounding box center [285, 161] width 171 height 114
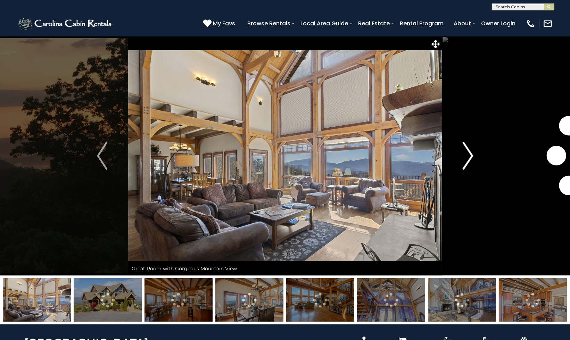
click at [463, 153] on img "Next" at bounding box center [468, 156] width 10 height 28
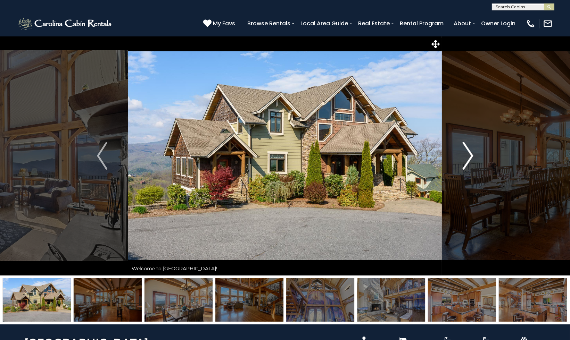
click at [463, 153] on img "Next" at bounding box center [468, 156] width 10 height 28
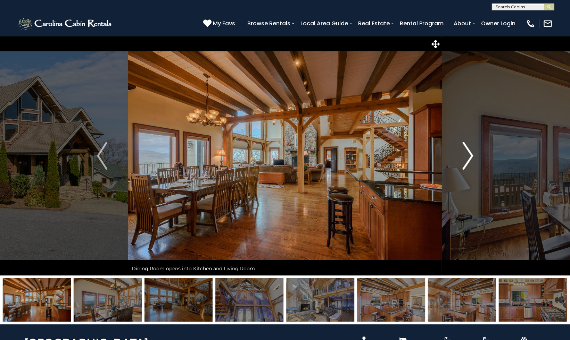
click at [463, 153] on img "Next" at bounding box center [468, 156] width 10 height 28
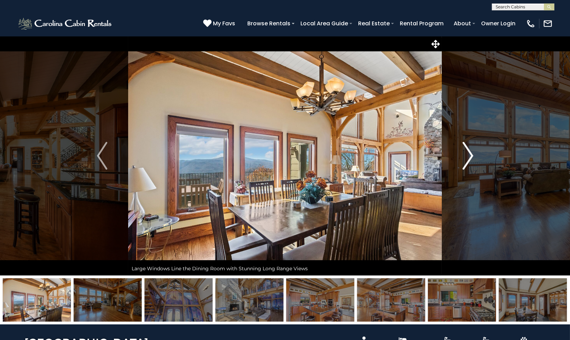
click at [463, 153] on img "Next" at bounding box center [468, 156] width 10 height 28
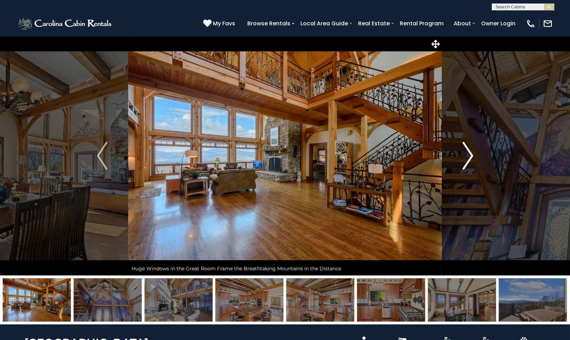
click at [463, 153] on img "Next" at bounding box center [468, 156] width 10 height 28
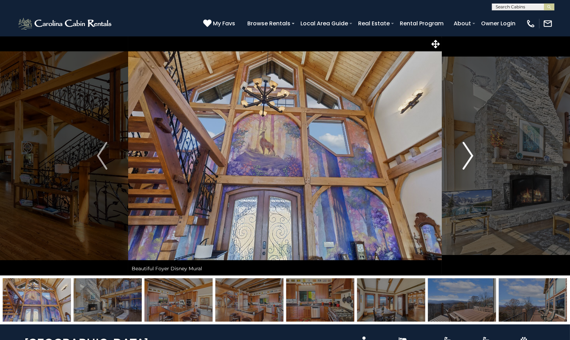
click at [463, 153] on img "Next" at bounding box center [468, 156] width 10 height 28
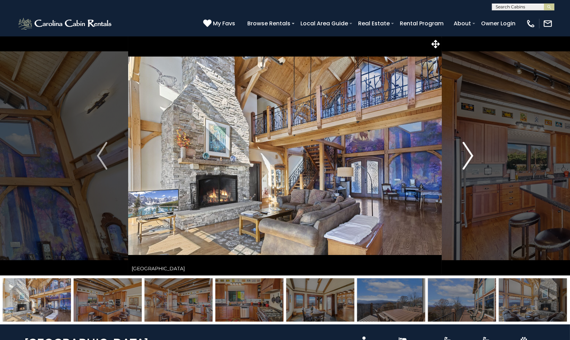
click at [463, 153] on img "Next" at bounding box center [468, 156] width 10 height 28
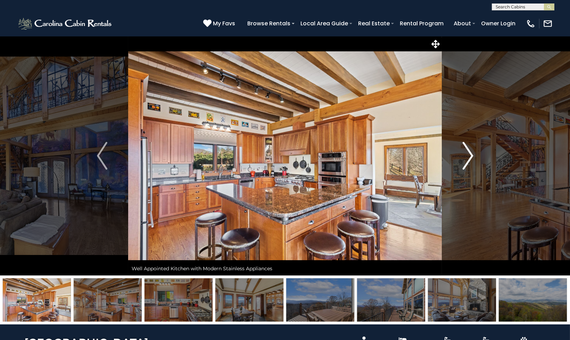
click at [463, 153] on img "Next" at bounding box center [468, 156] width 10 height 28
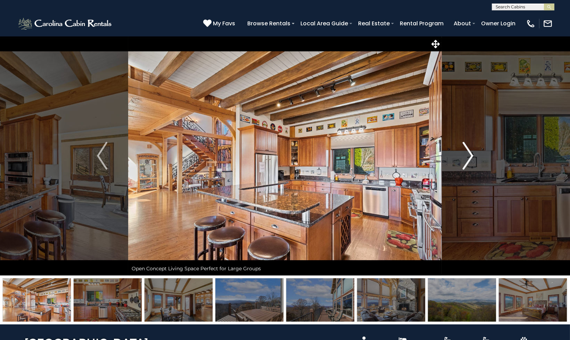
click at [463, 153] on img "Next" at bounding box center [468, 156] width 10 height 28
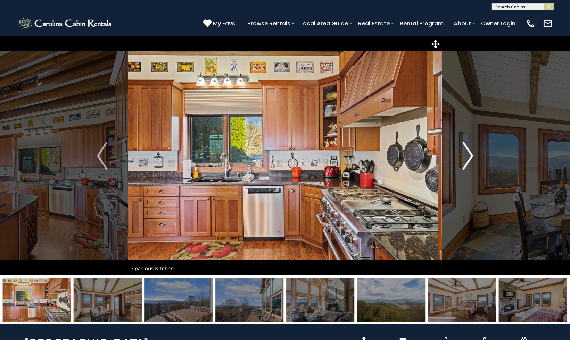
click at [463, 153] on img "Next" at bounding box center [468, 156] width 10 height 28
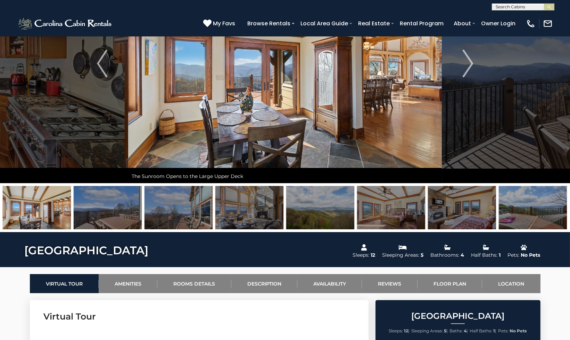
scroll to position [154, 0]
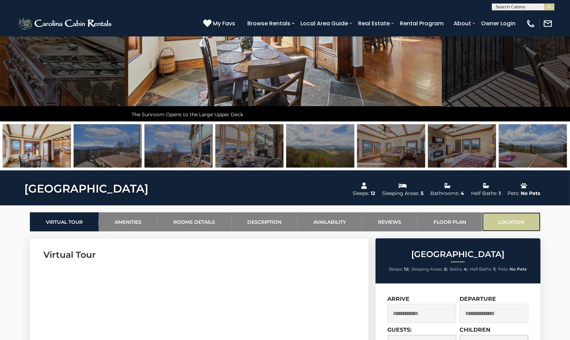
click at [508, 220] on link "Location" at bounding box center [511, 222] width 58 height 19
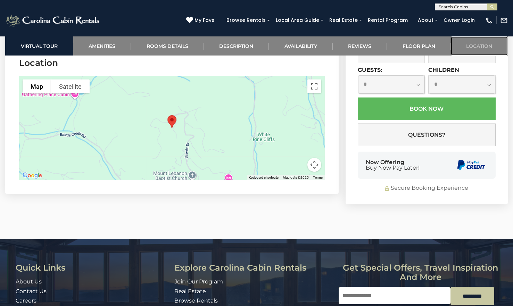
scroll to position [2492, 0]
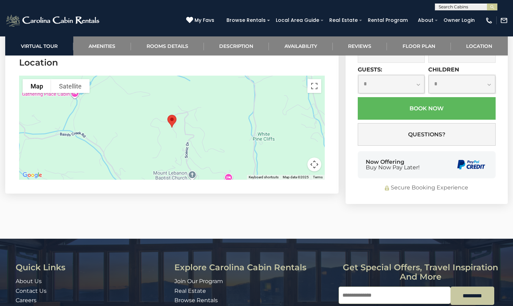
click at [315, 158] on button "Map camera controls" at bounding box center [314, 165] width 14 height 14
click at [261, 140] on button "Move left" at bounding box center [262, 147] width 14 height 14
